Goal: Information Seeking & Learning: Learn about a topic

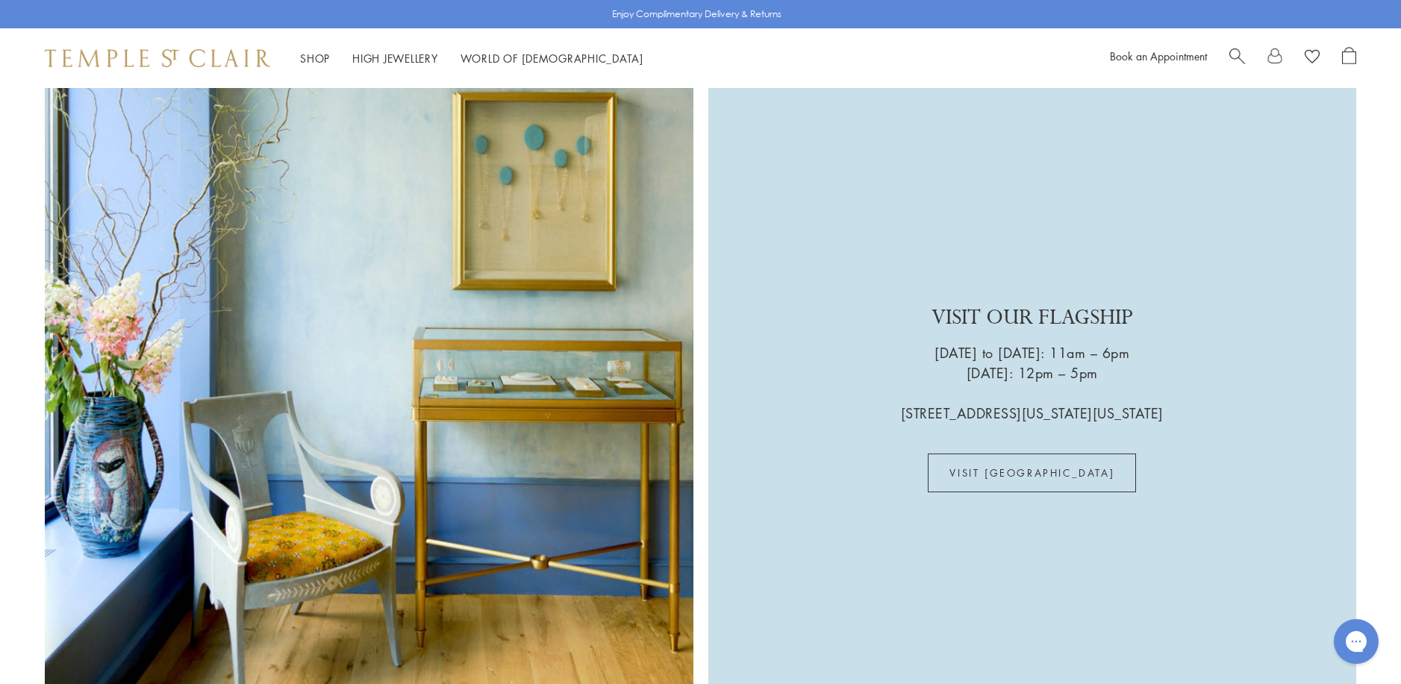
scroll to position [4253, 0]
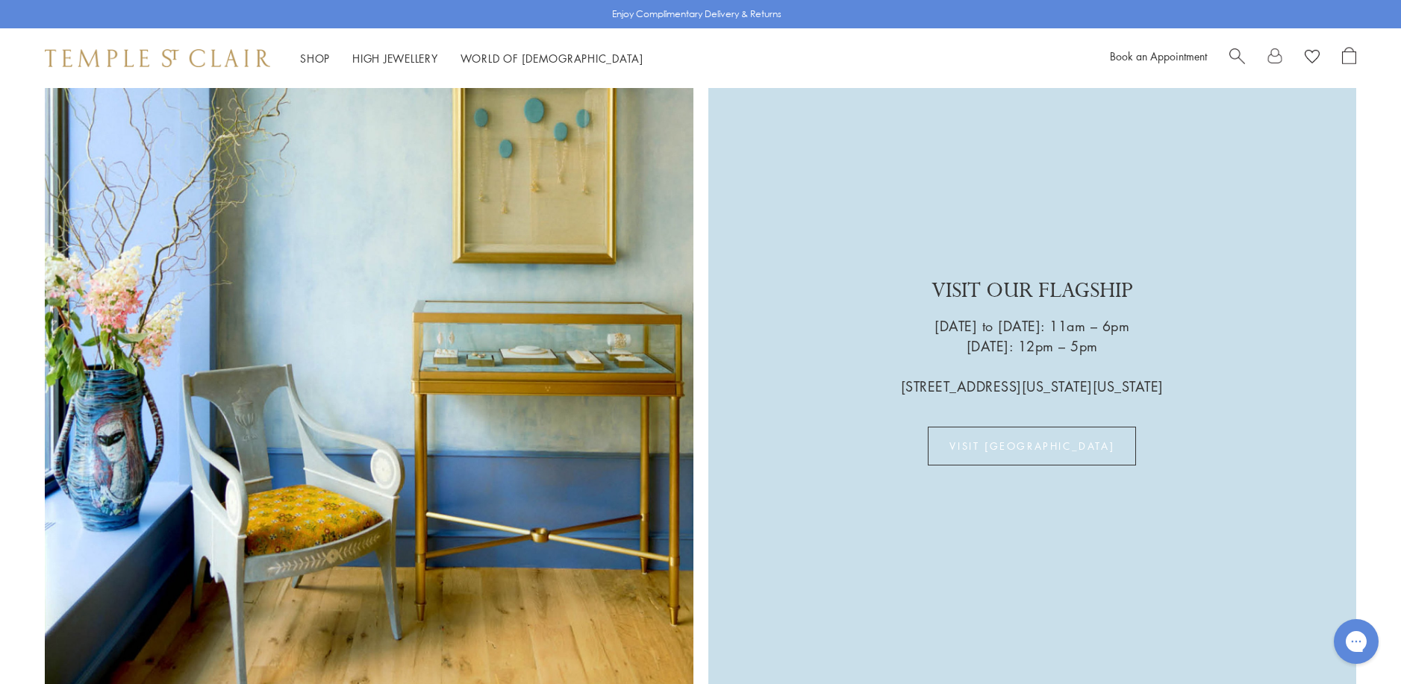
click at [1018, 427] on link "VISIT US" at bounding box center [1031, 446] width 208 height 39
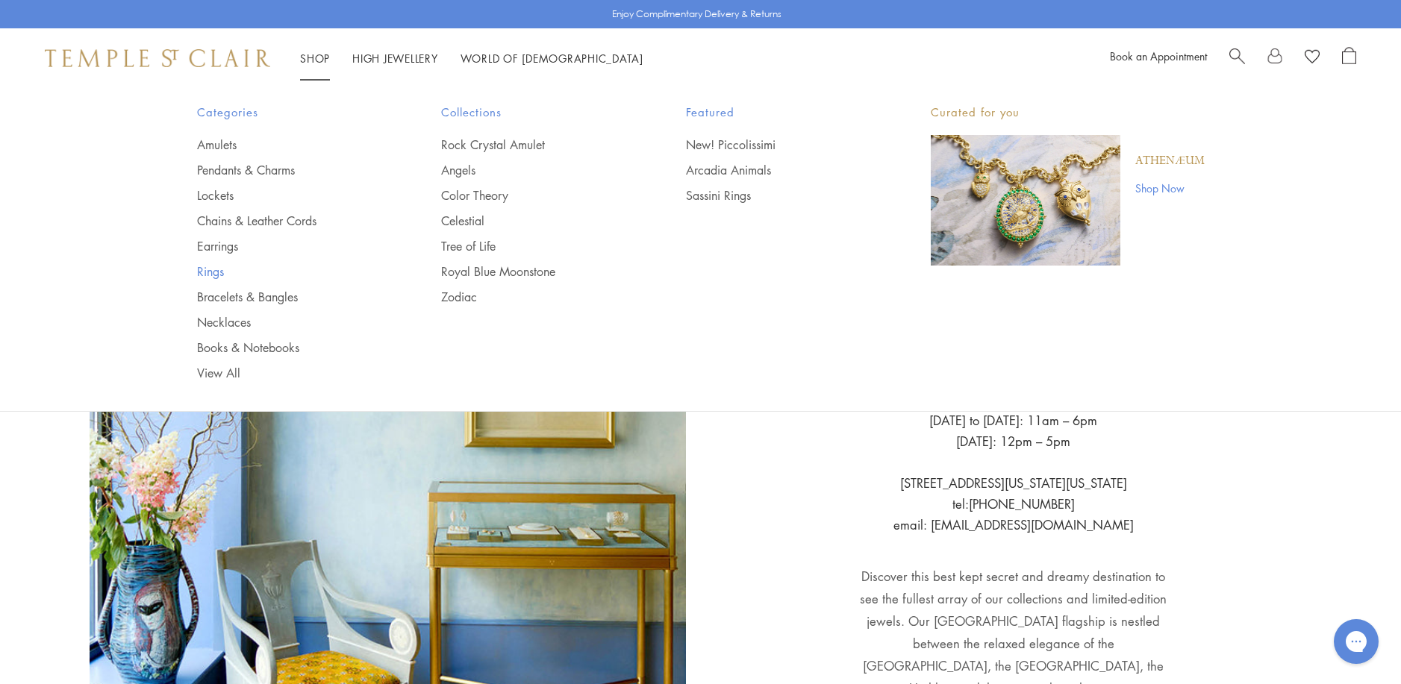
click at [210, 271] on link "Rings" at bounding box center [289, 271] width 185 height 16
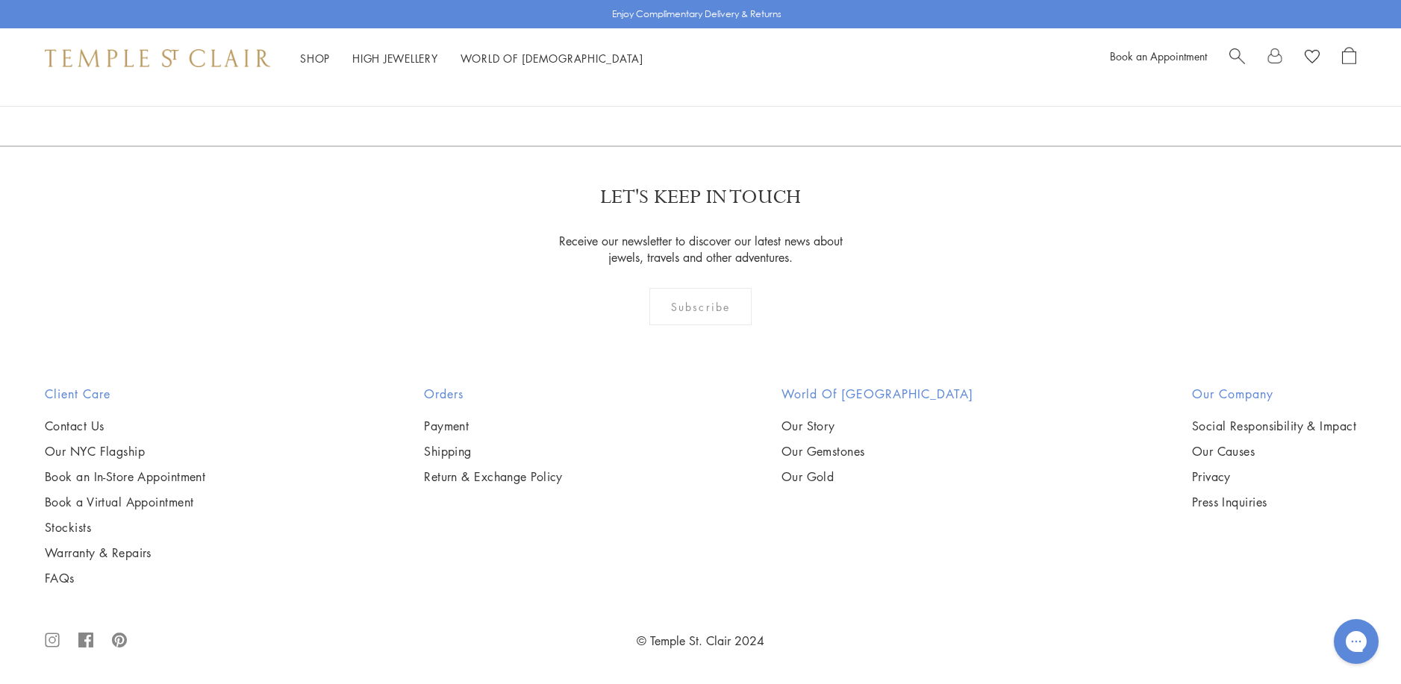
scroll to position [3283, 0]
click at [0, 0] on img at bounding box center [0, 0] width 0 height 0
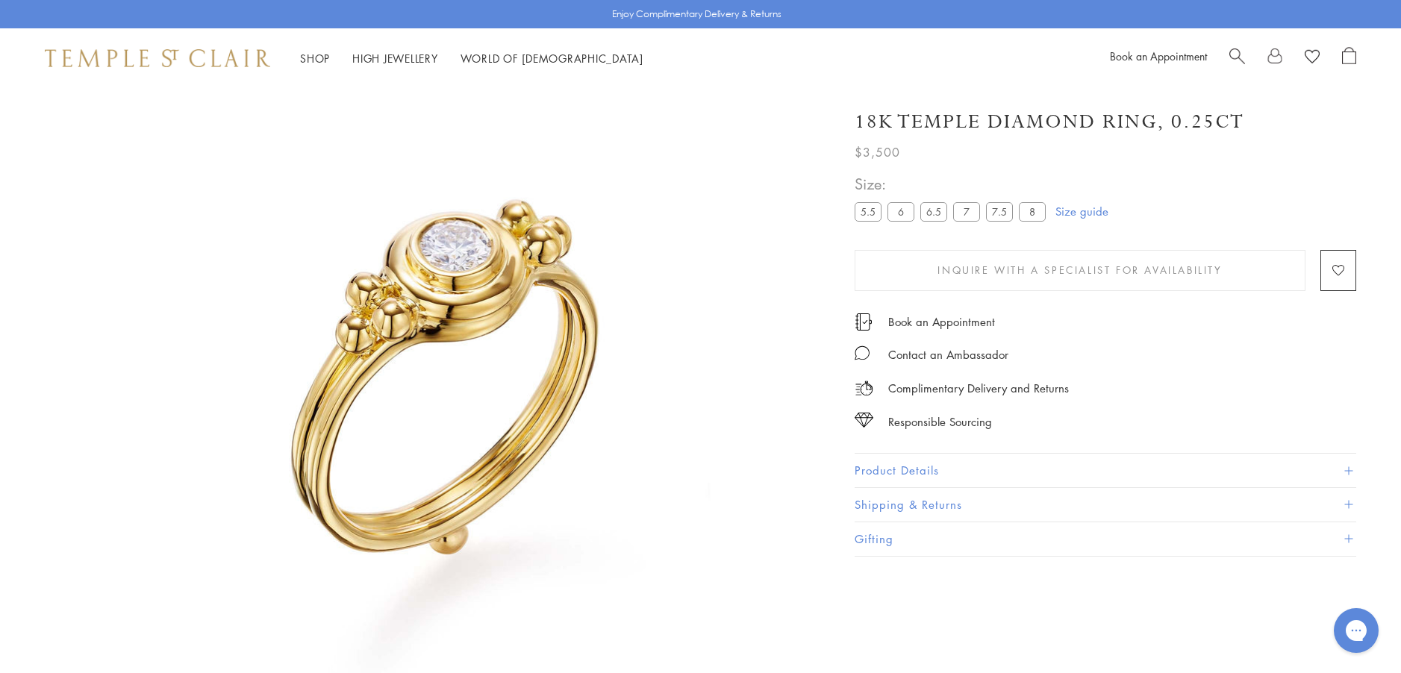
scroll to position [88, 0]
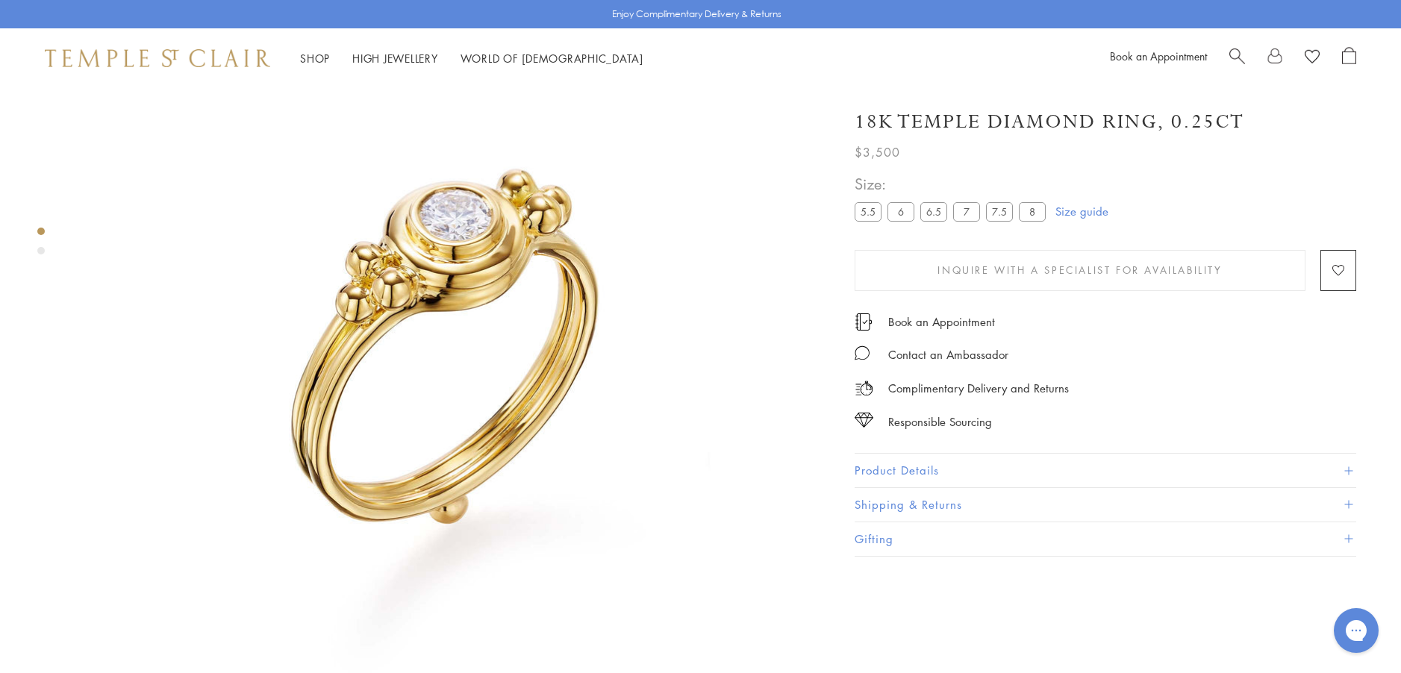
click at [1026, 213] on label "8" at bounding box center [1031, 211] width 27 height 19
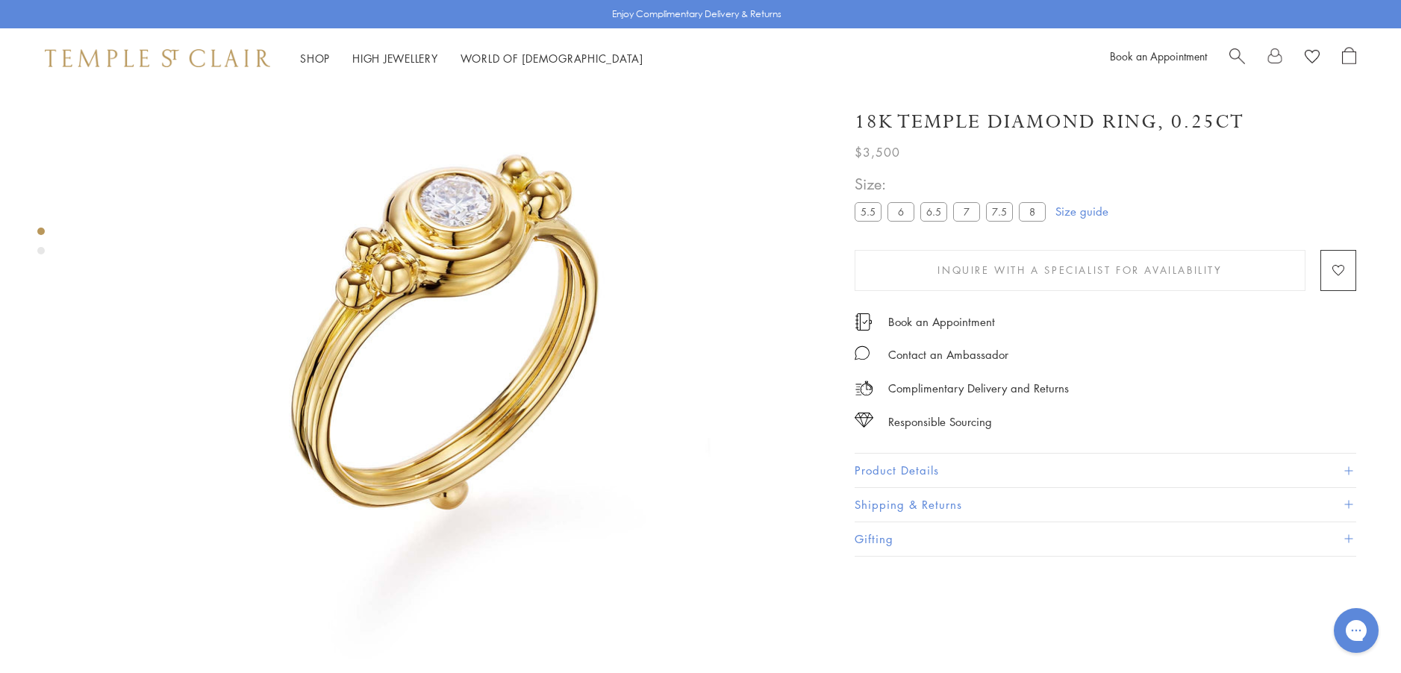
scroll to position [163, 0]
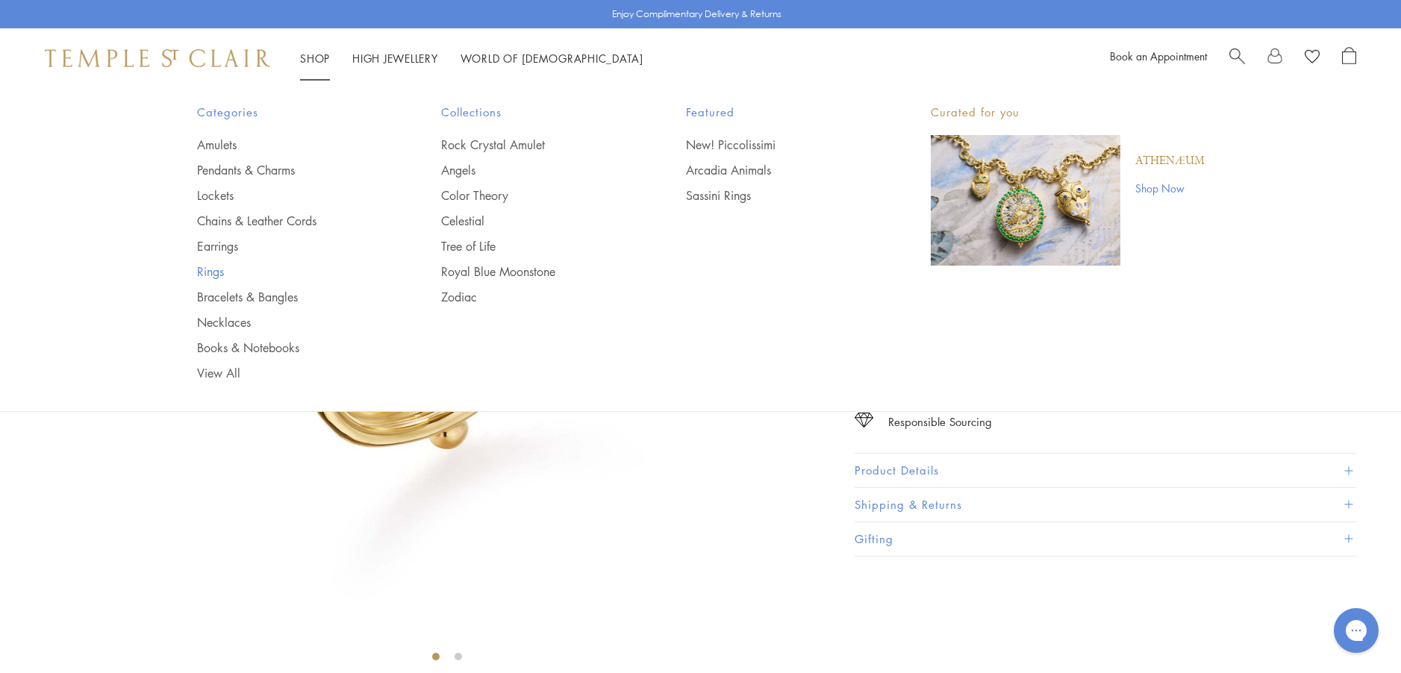
click at [208, 270] on link "Rings" at bounding box center [289, 271] width 185 height 16
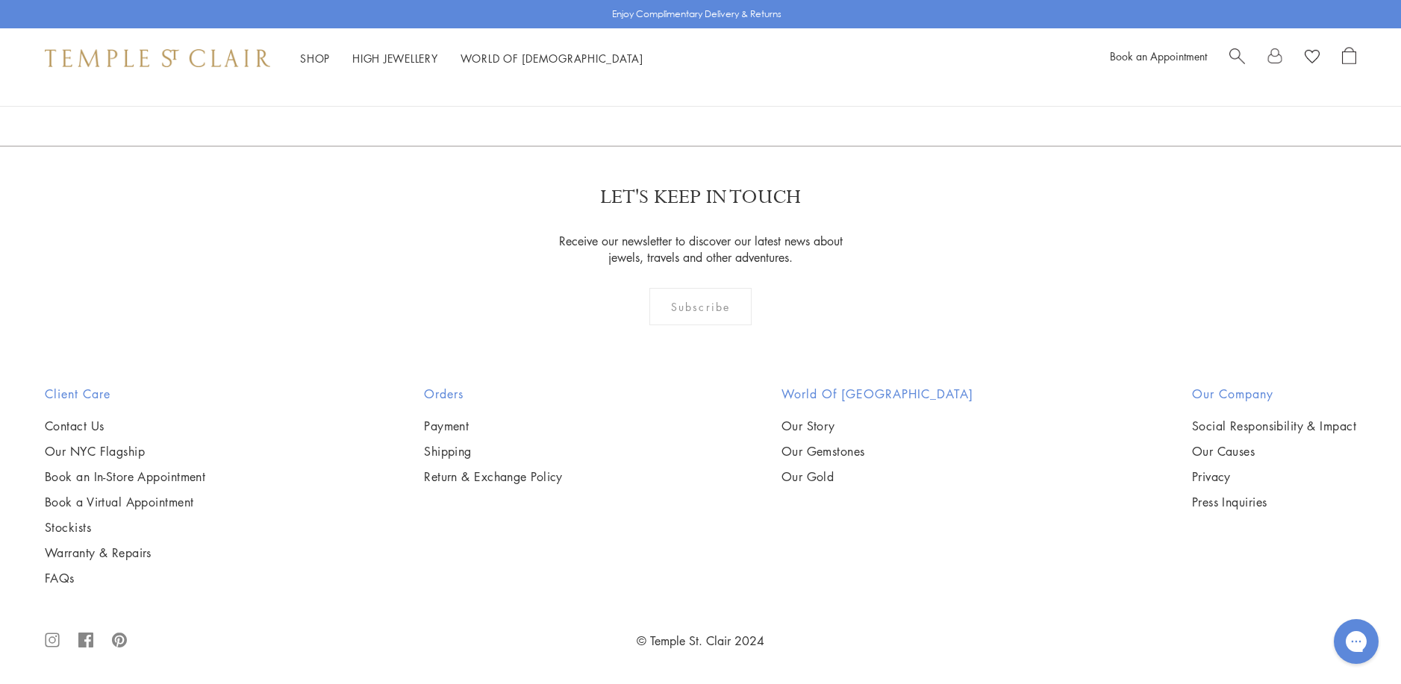
scroll to position [4253, 0]
click at [0, 0] on img at bounding box center [0, 0] width 0 height 0
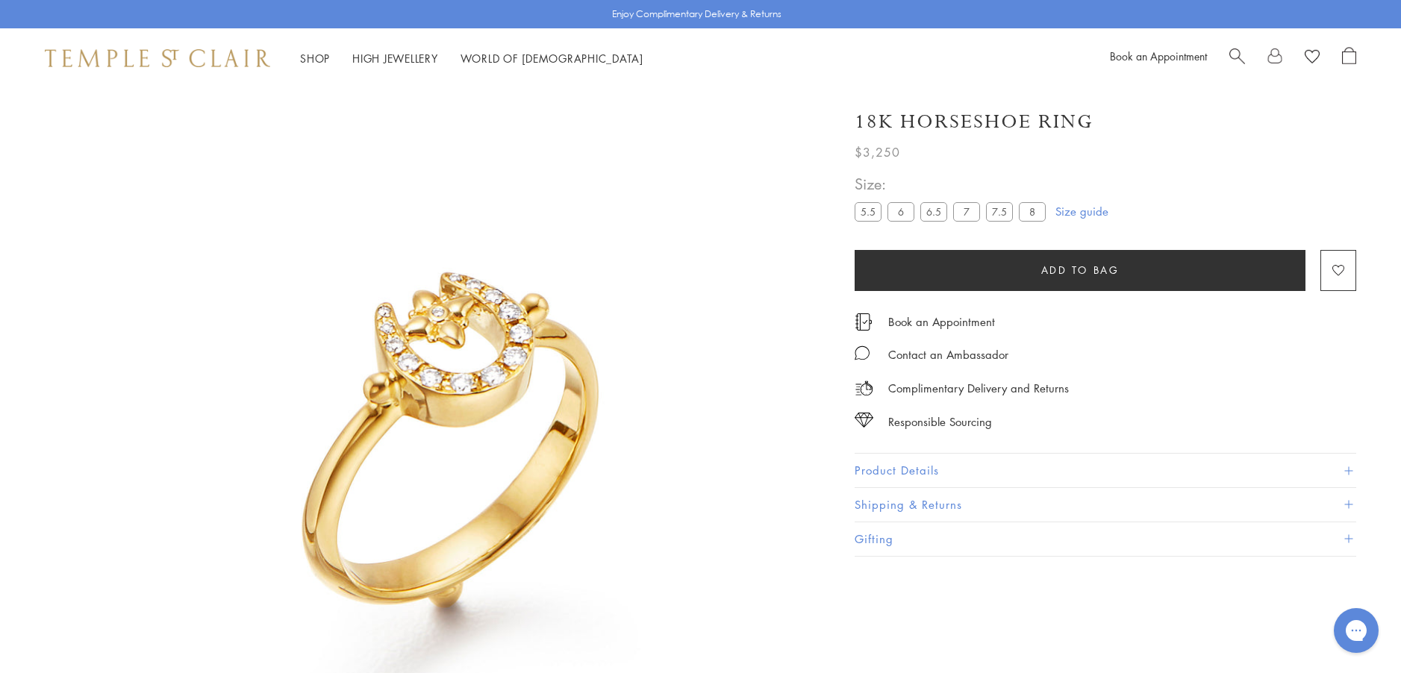
scroll to position [88, 0]
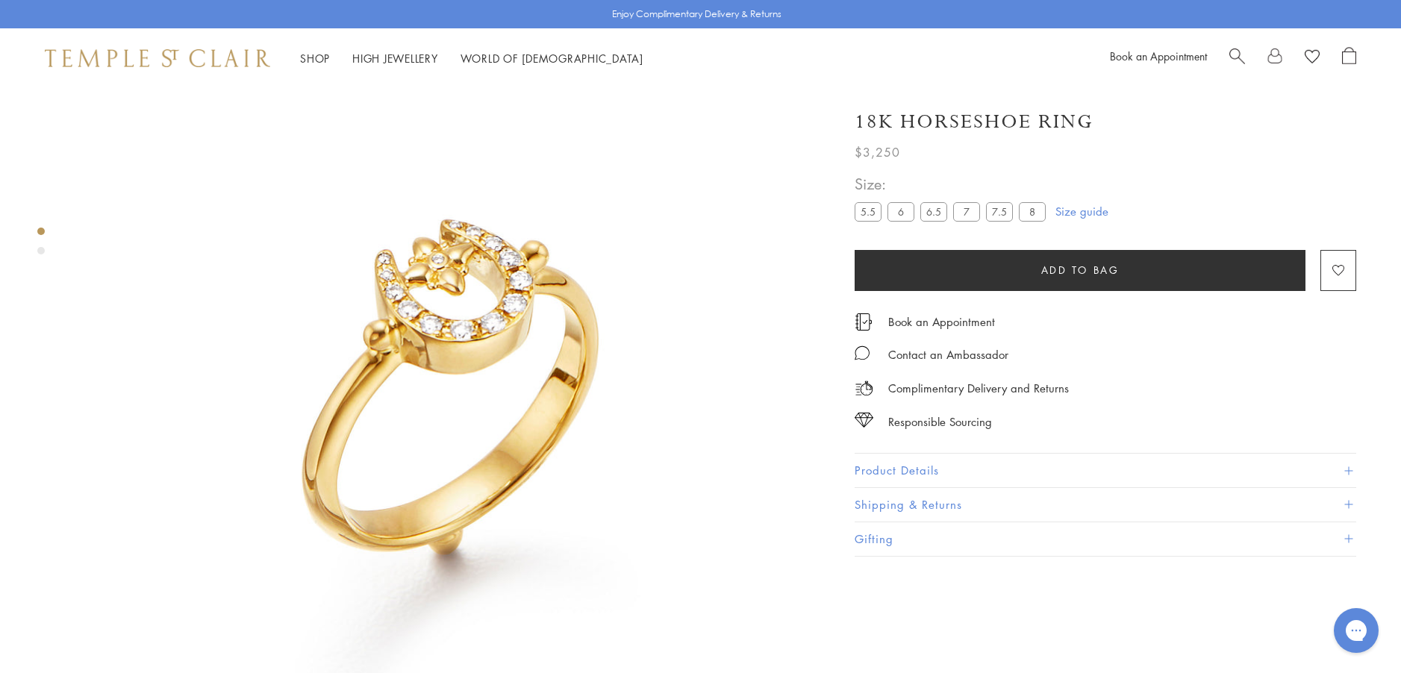
click at [1036, 216] on label "8" at bounding box center [1031, 211] width 27 height 19
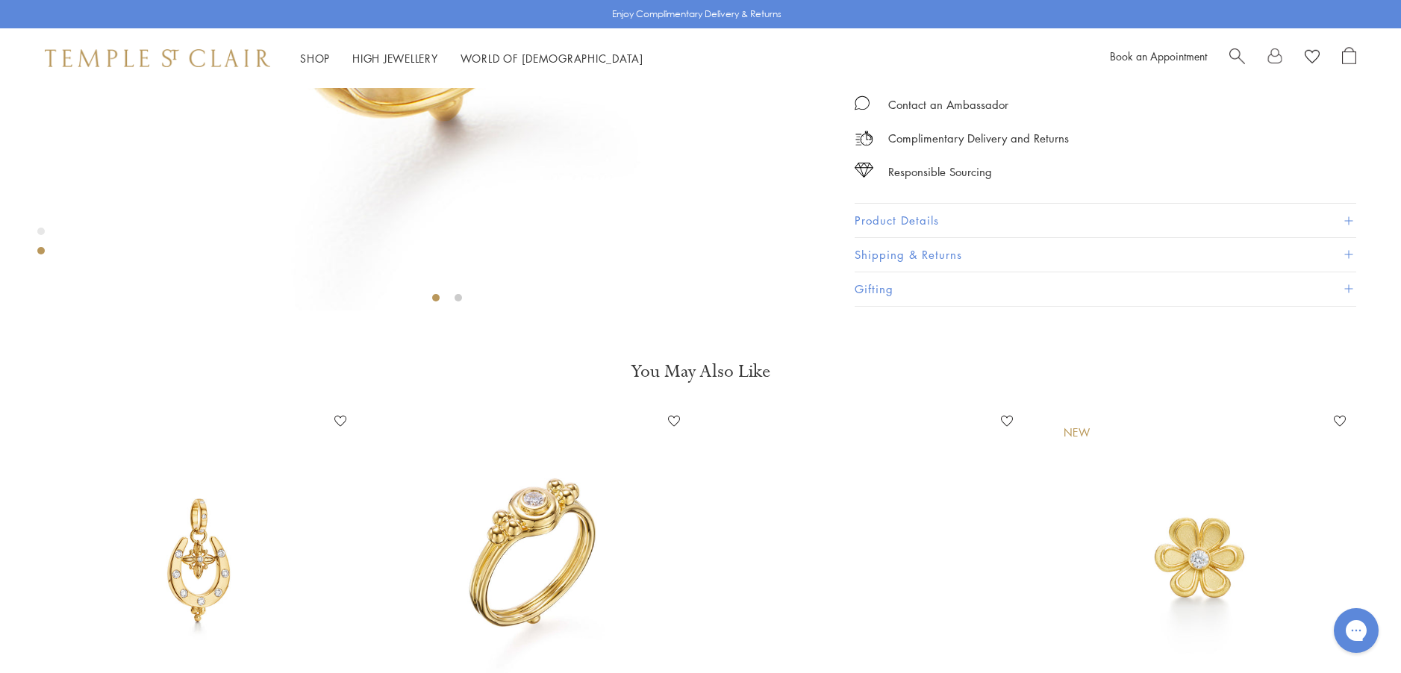
scroll to position [461, 0]
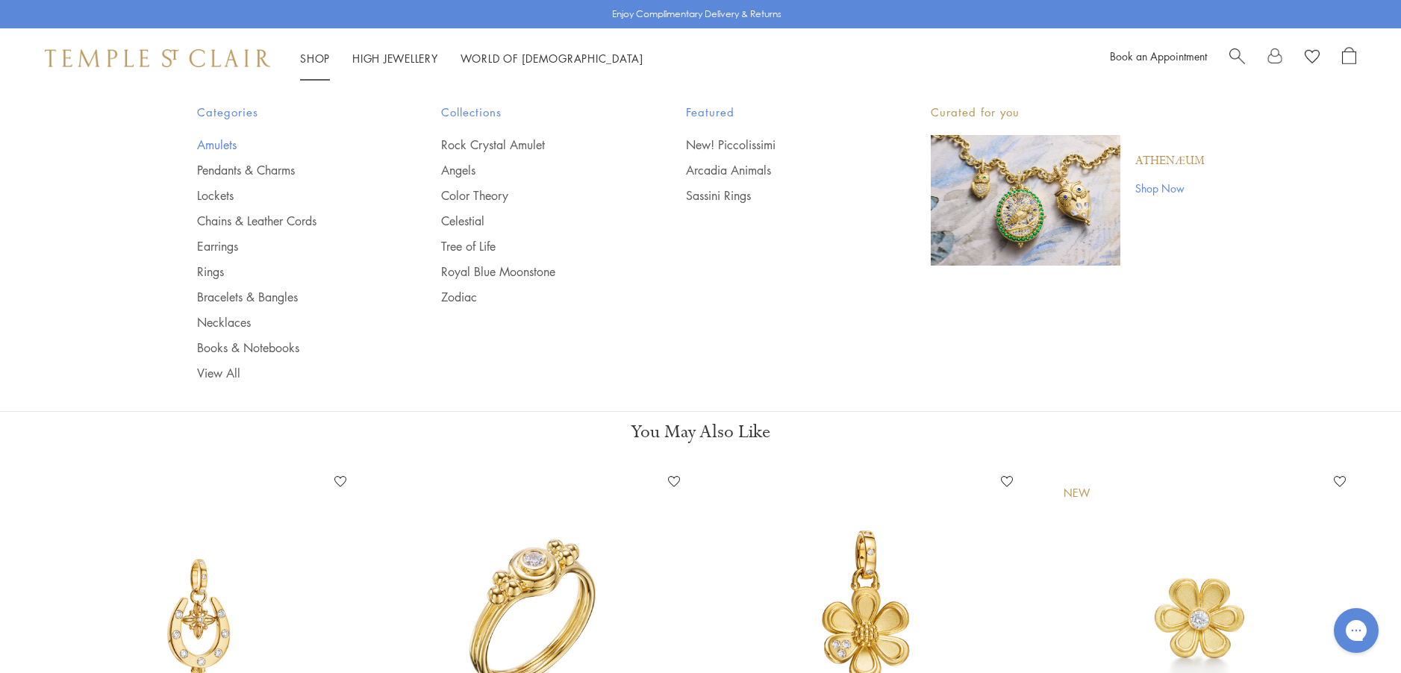
click at [220, 146] on link "Amulets" at bounding box center [289, 145] width 185 height 16
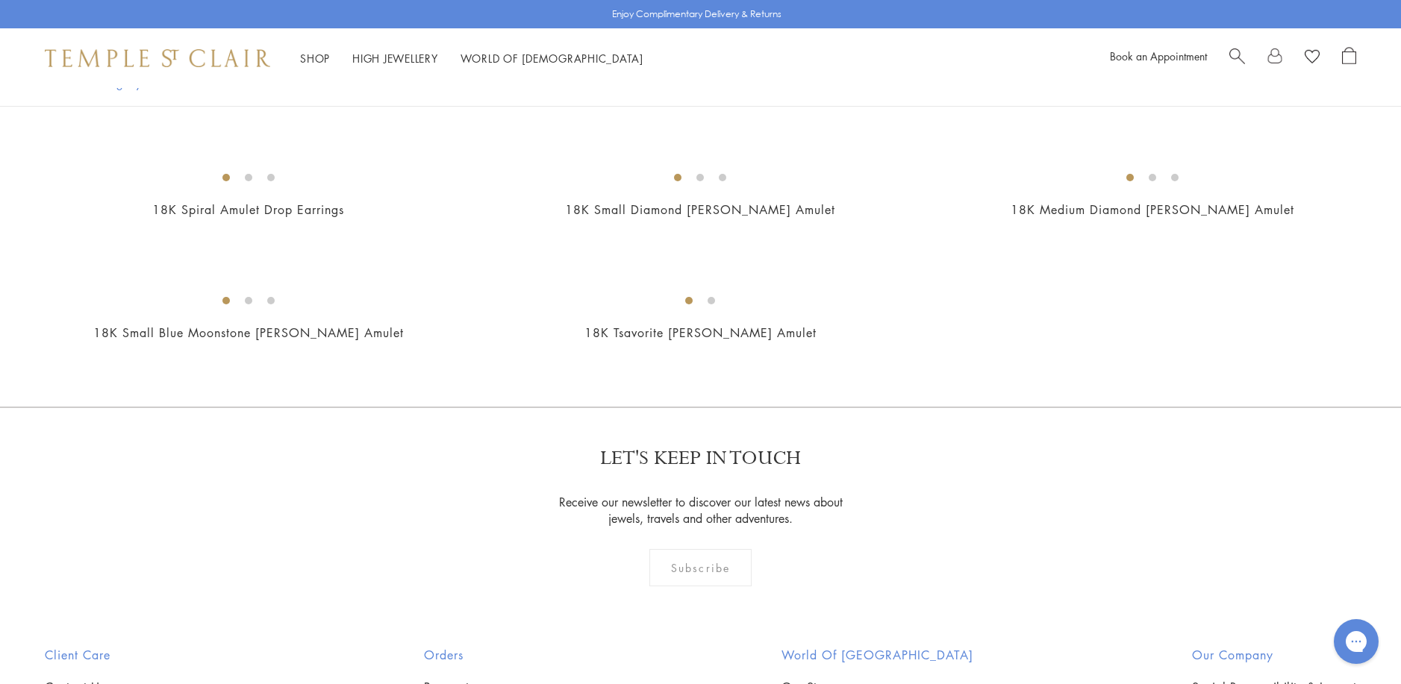
scroll to position [2761, 0]
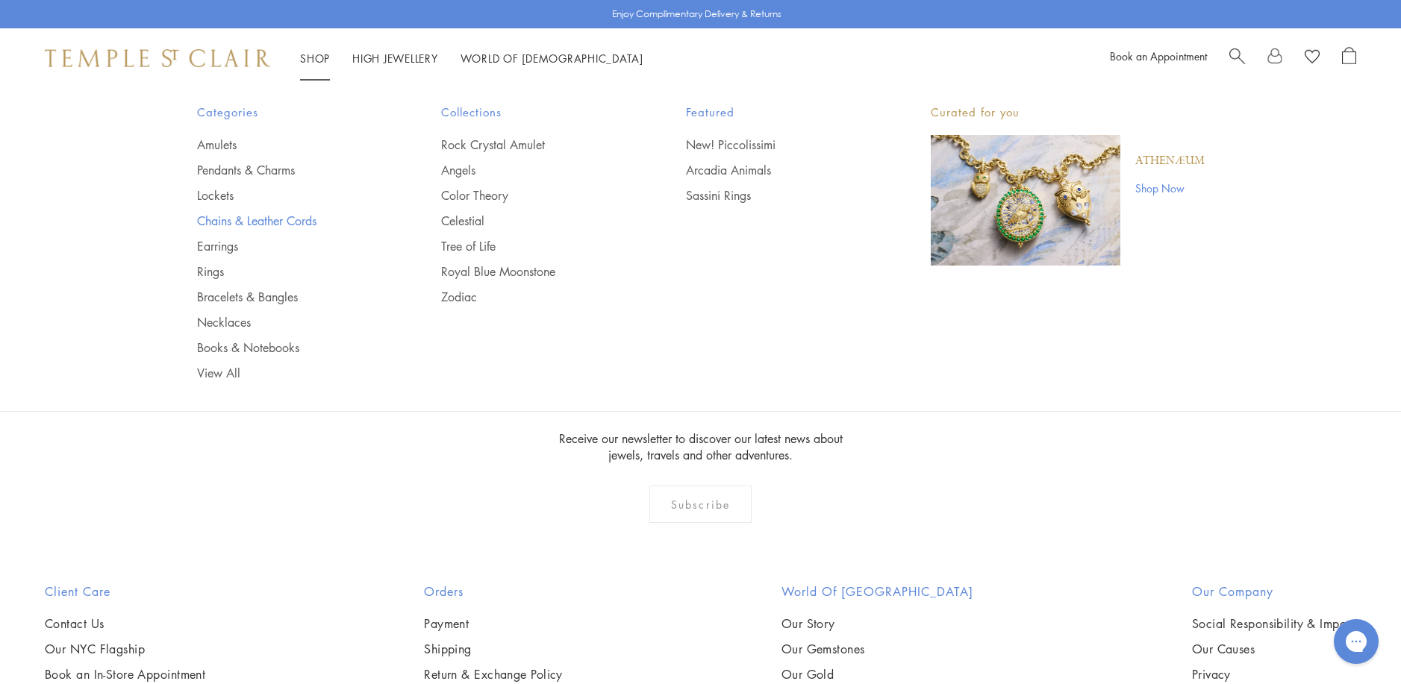
click at [210, 224] on link "Chains & Leather Cords" at bounding box center [289, 221] width 185 height 16
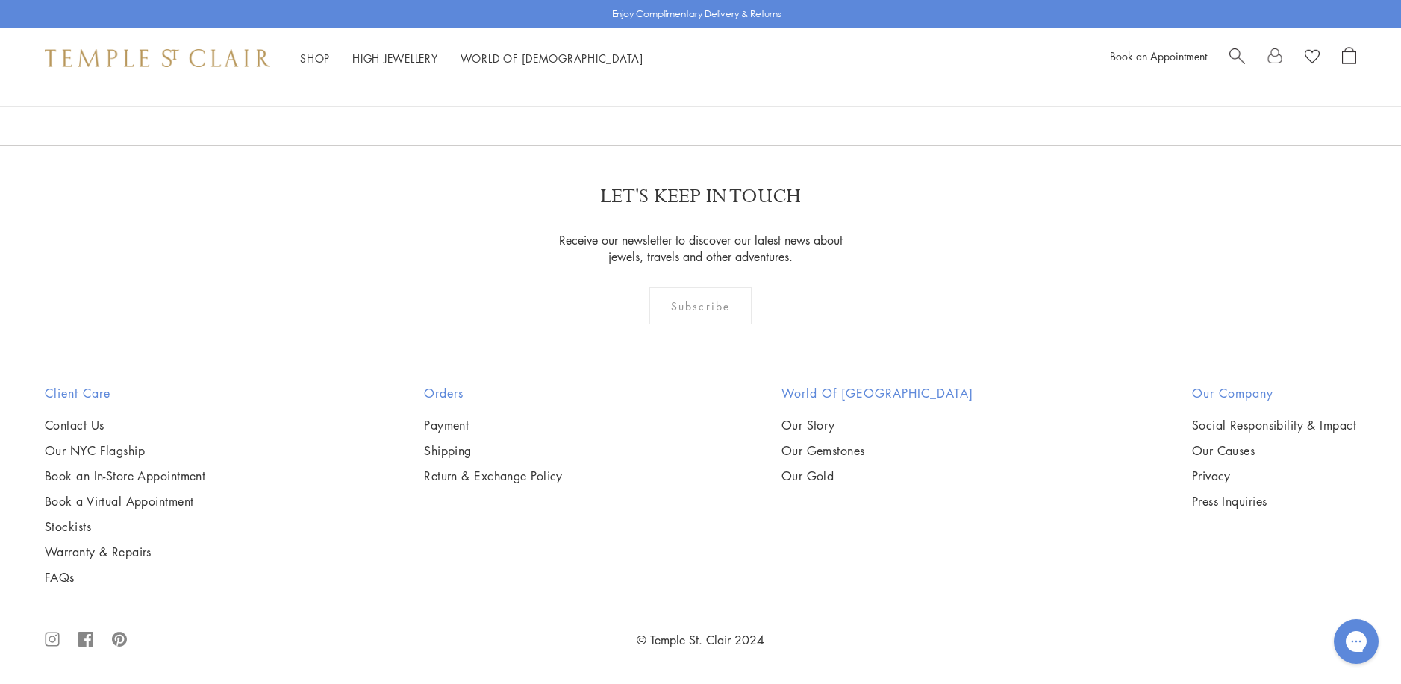
scroll to position [3731, 0]
